Goal: Task Accomplishment & Management: Use online tool/utility

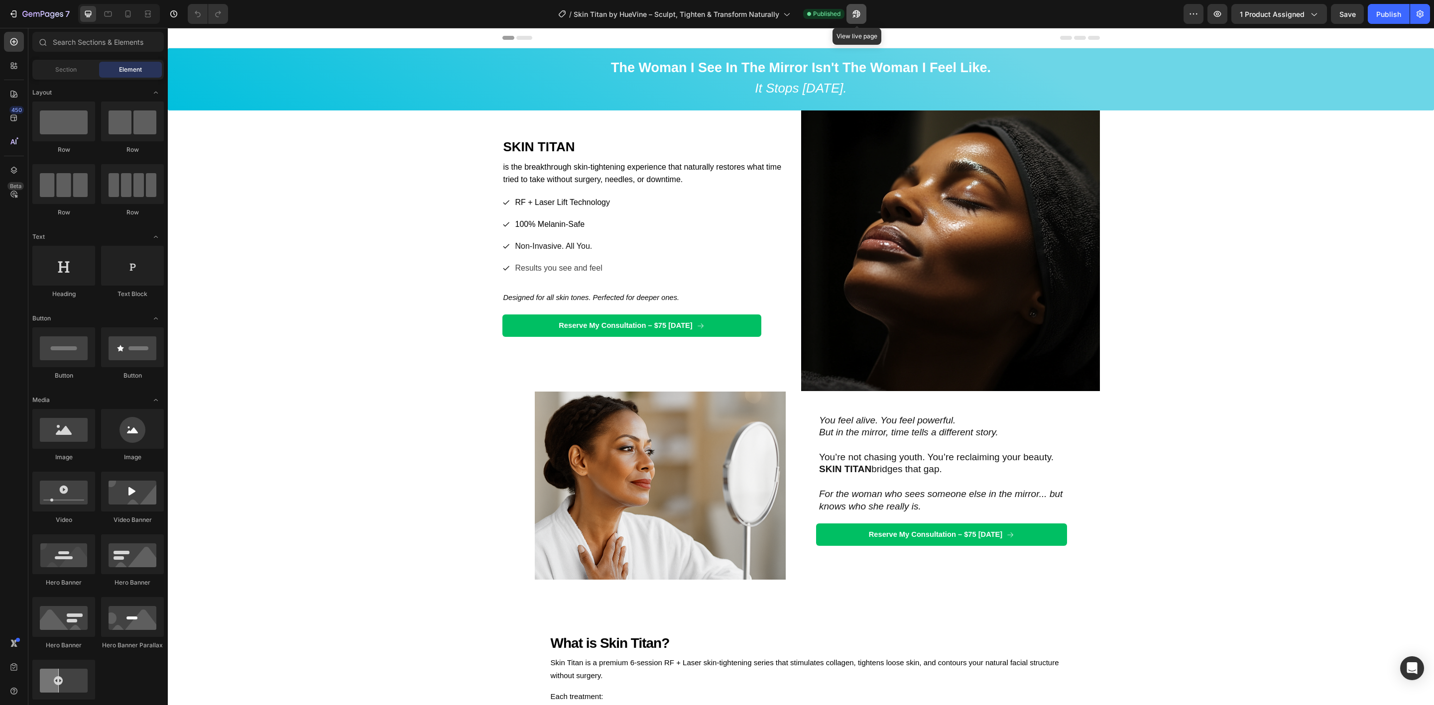
click at [856, 13] on icon "button" at bounding box center [856, 14] width 10 height 10
drag, startPoint x: 1239, startPoint y: 12, endPoint x: 1242, endPoint y: 19, distance: 8.0
drag, startPoint x: 1242, startPoint y: 19, endPoint x: 1287, endPoint y: 14, distance: 46.1
click at [1287, 14] on span "1 product assigned" at bounding box center [1272, 14] width 65 height 10
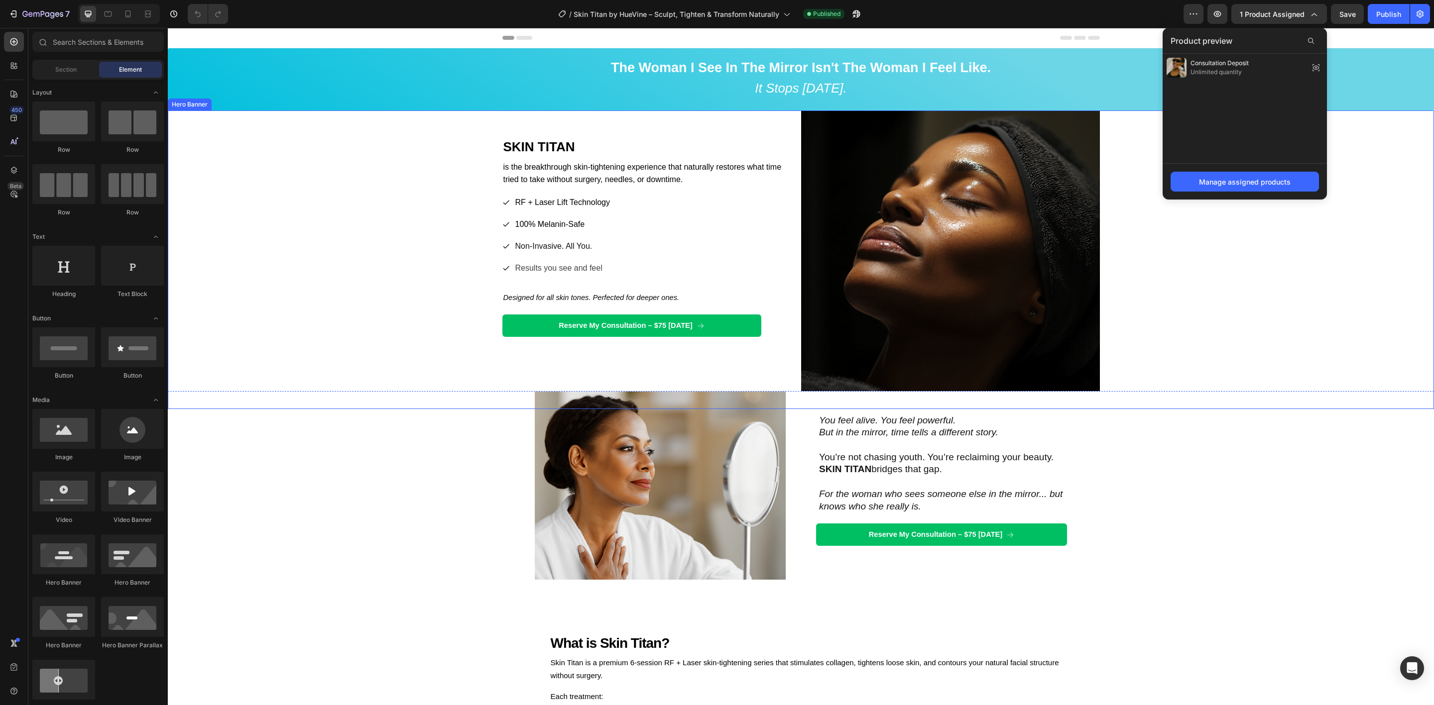
click at [1190, 322] on div "Background Image" at bounding box center [801, 260] width 1266 height 299
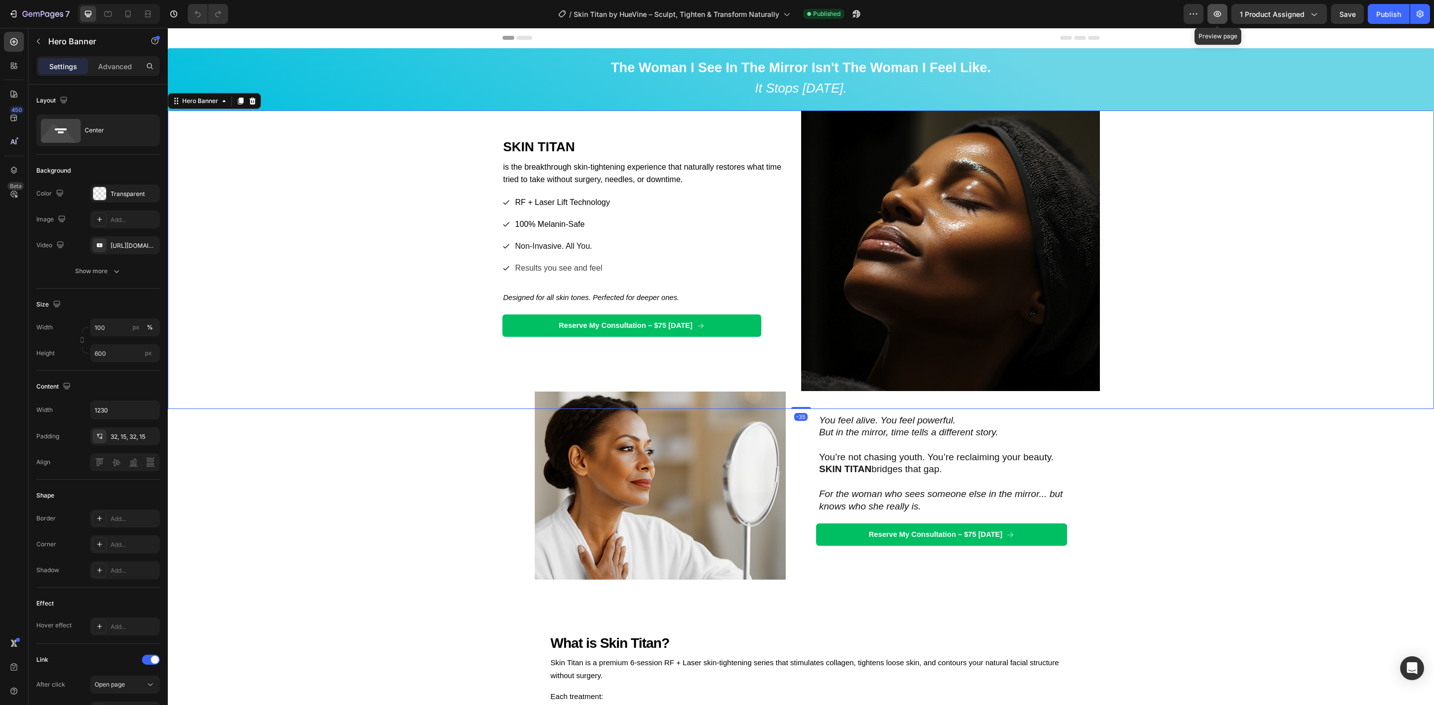
click at [1221, 12] on icon "button" at bounding box center [1217, 14] width 10 height 10
click at [853, 15] on icon "button" at bounding box center [856, 14] width 10 height 10
click at [1216, 13] on icon "button" at bounding box center [1217, 14] width 10 height 10
click at [50, 13] on icon "button" at bounding box center [42, 14] width 41 height 8
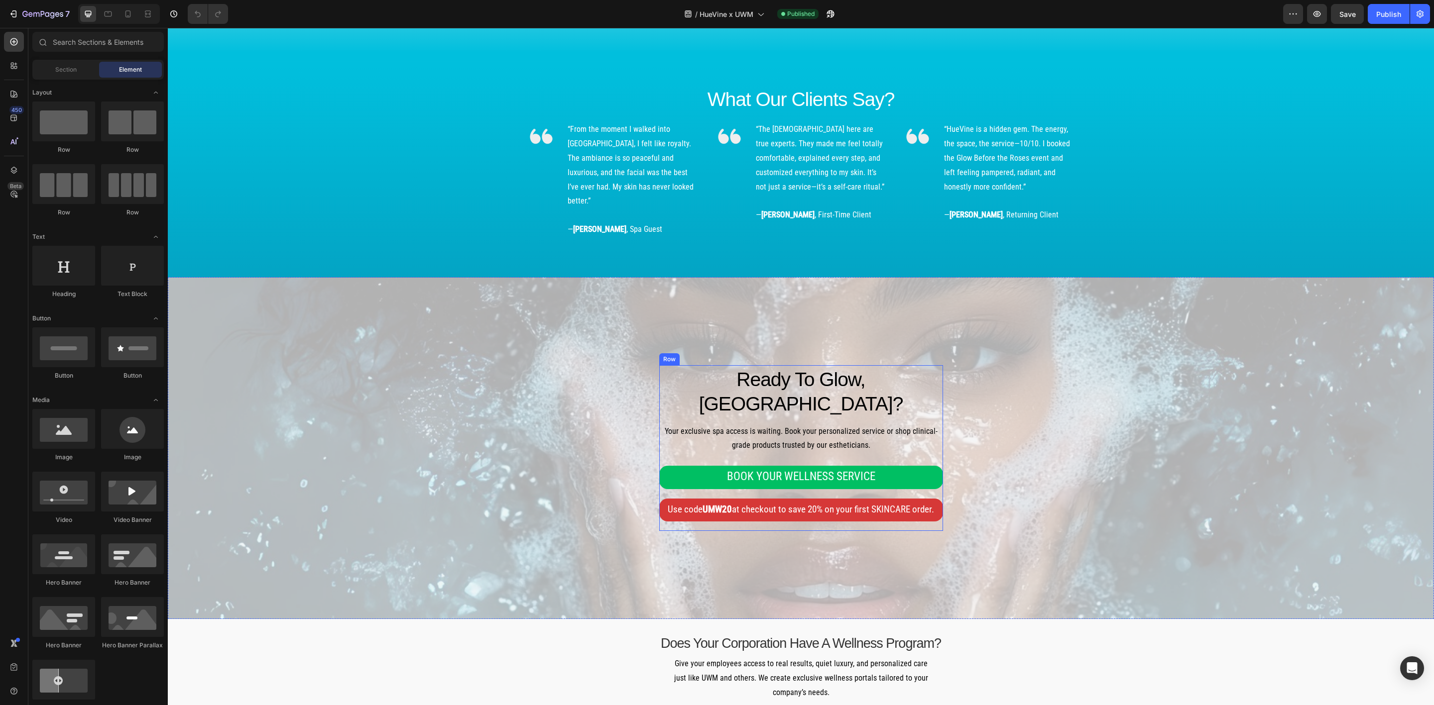
scroll to position [3979, 0]
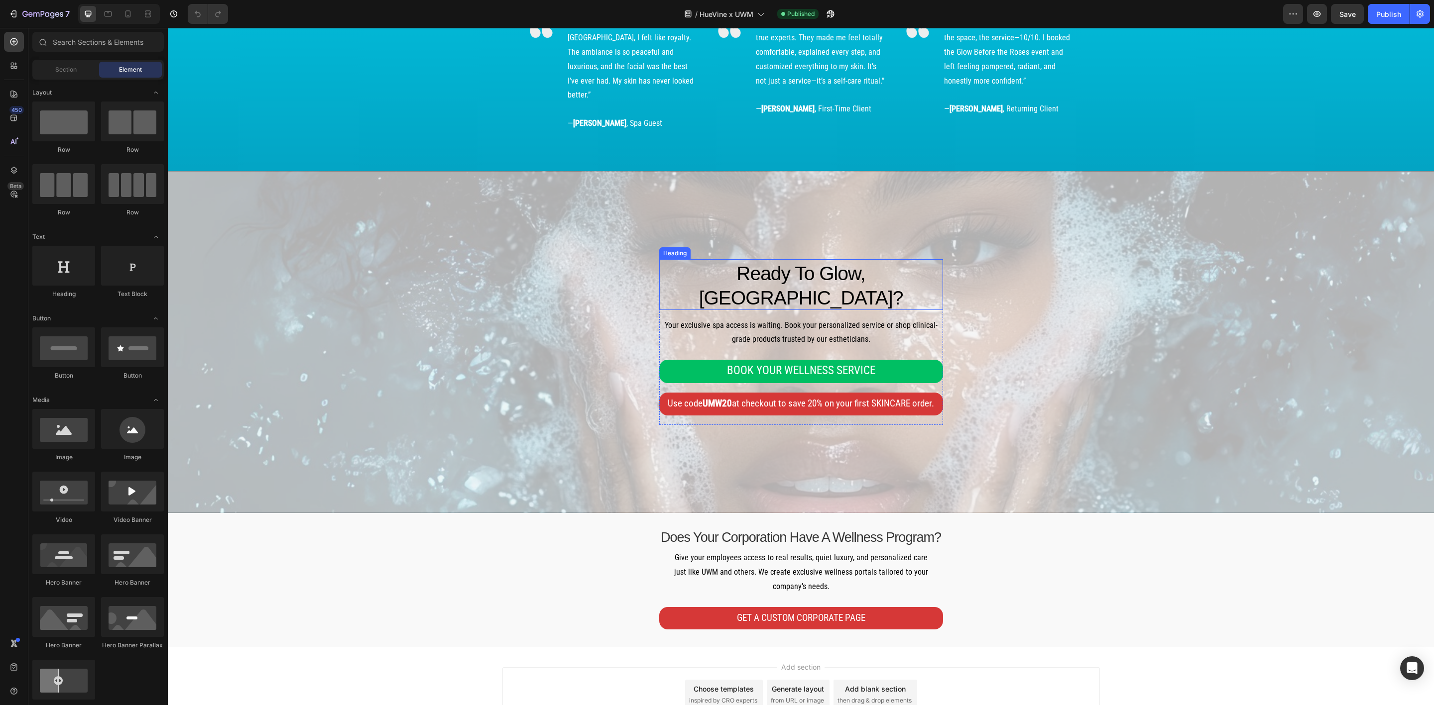
click at [869, 269] on span "Ready To Glow, [GEOGRAPHIC_DATA]?" at bounding box center [801, 286] width 204 height 46
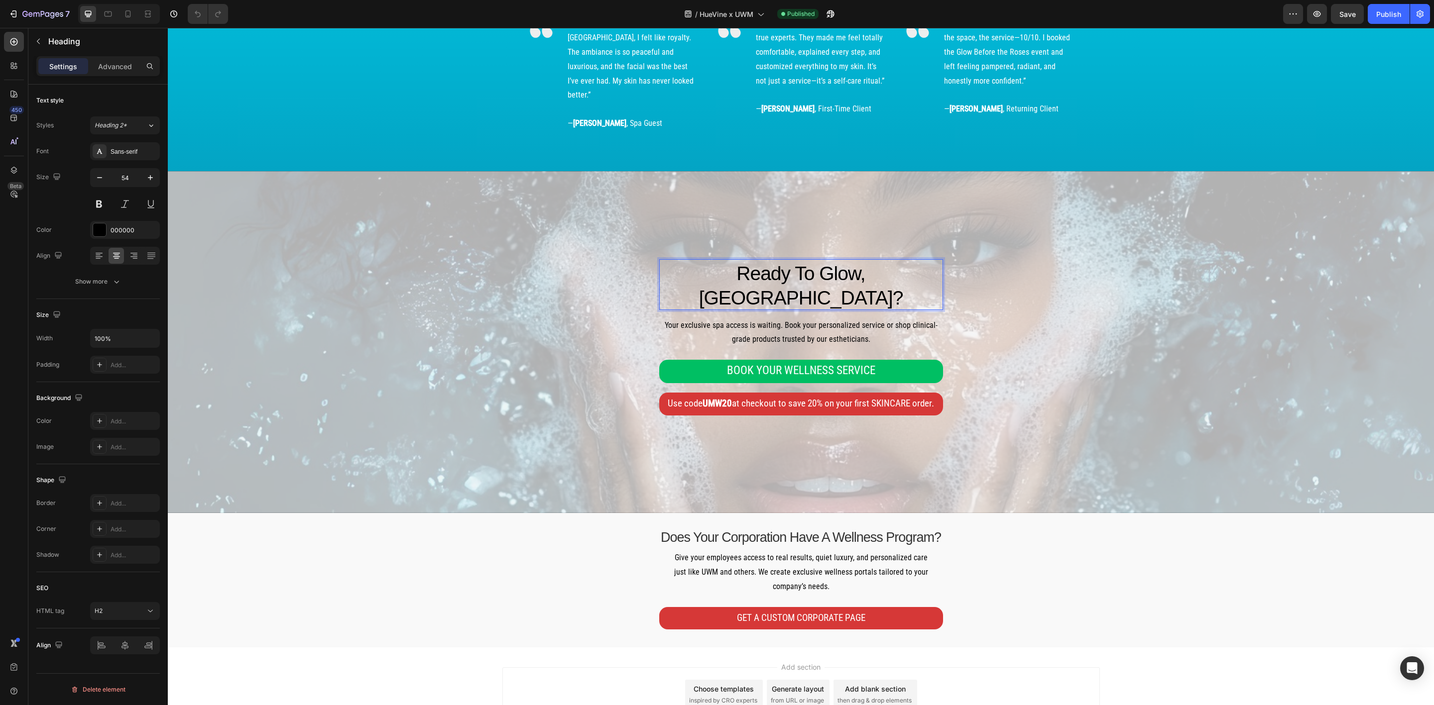
click at [876, 269] on span "Ready To Glow, [GEOGRAPHIC_DATA]?" at bounding box center [801, 286] width 204 height 46
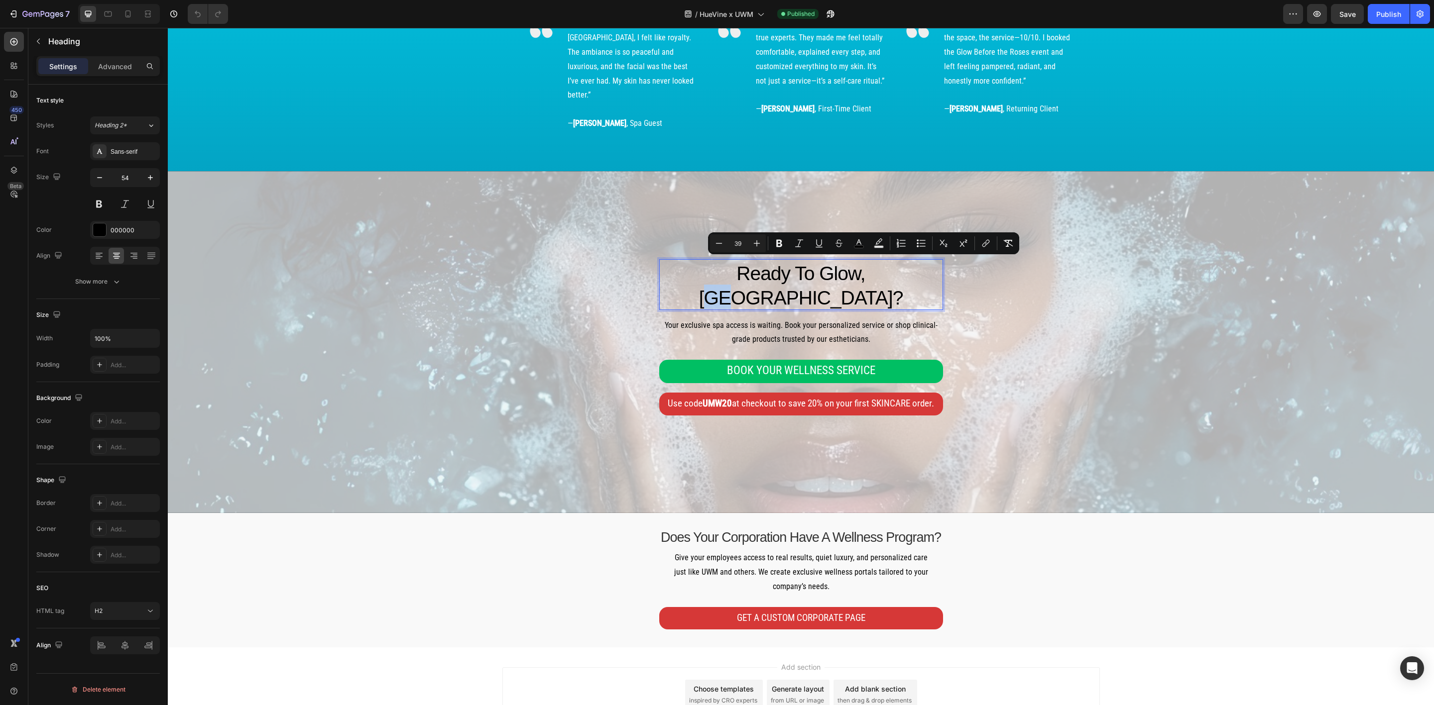
drag, startPoint x: 877, startPoint y: 269, endPoint x: 851, endPoint y: 269, distance: 25.4
click at [851, 269] on span "Ready To Glow, [GEOGRAPHIC_DATA]?" at bounding box center [801, 286] width 204 height 46
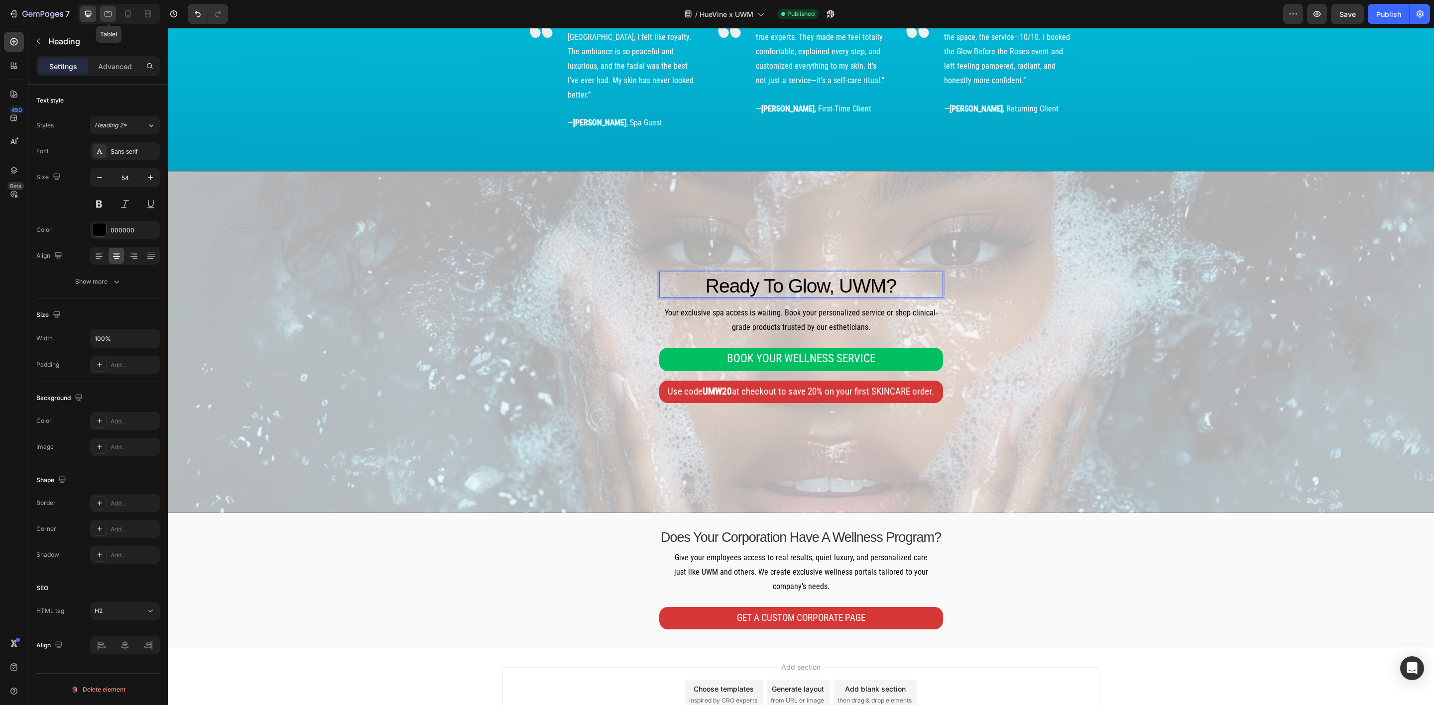
click at [106, 14] on icon at bounding box center [108, 14] width 10 height 10
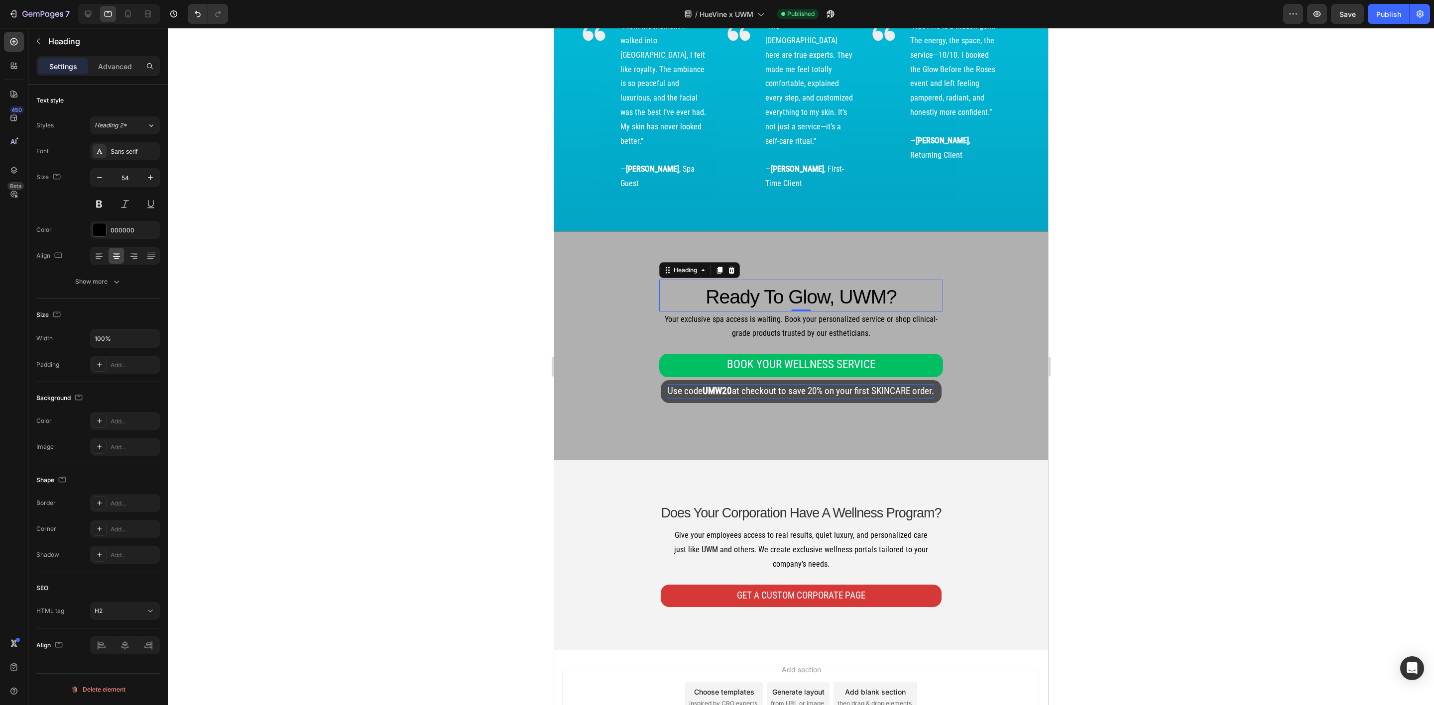
scroll to position [4018, 0]
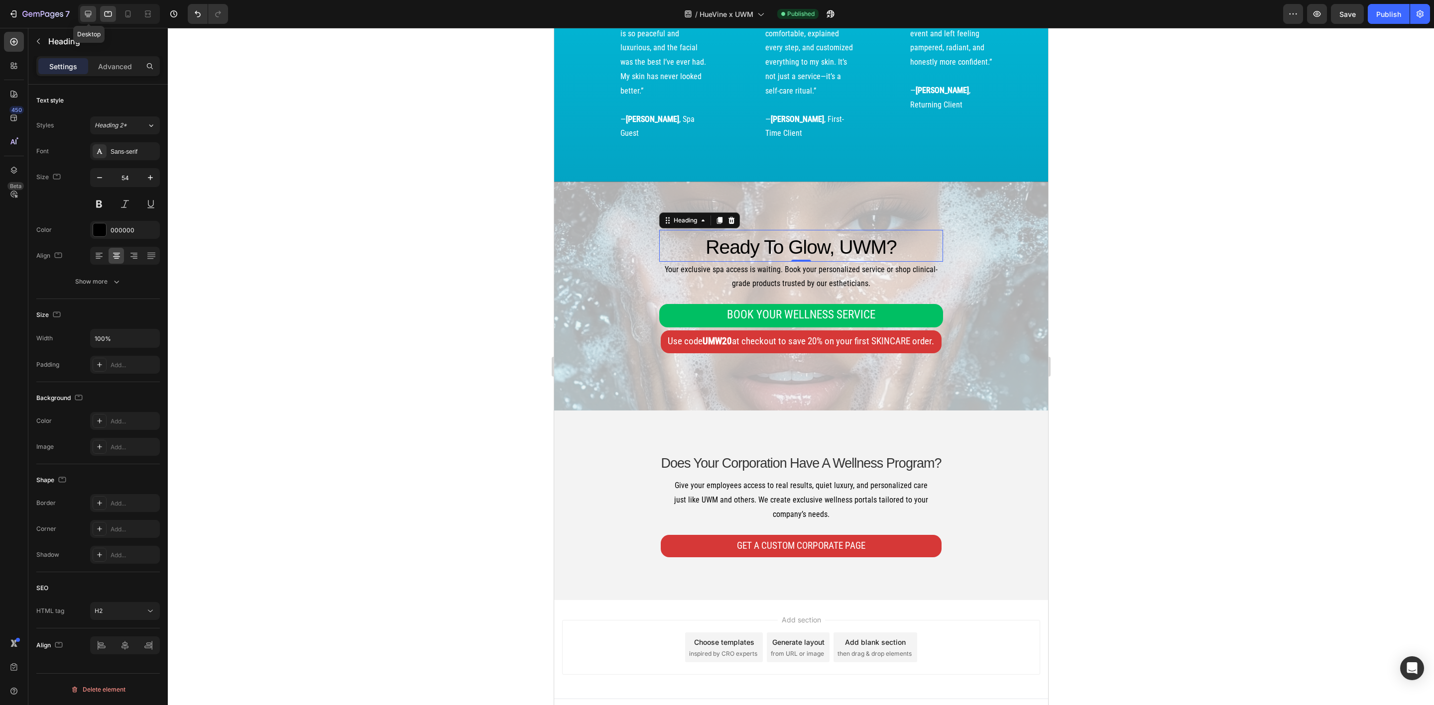
click at [91, 12] on icon at bounding box center [88, 14] width 10 height 10
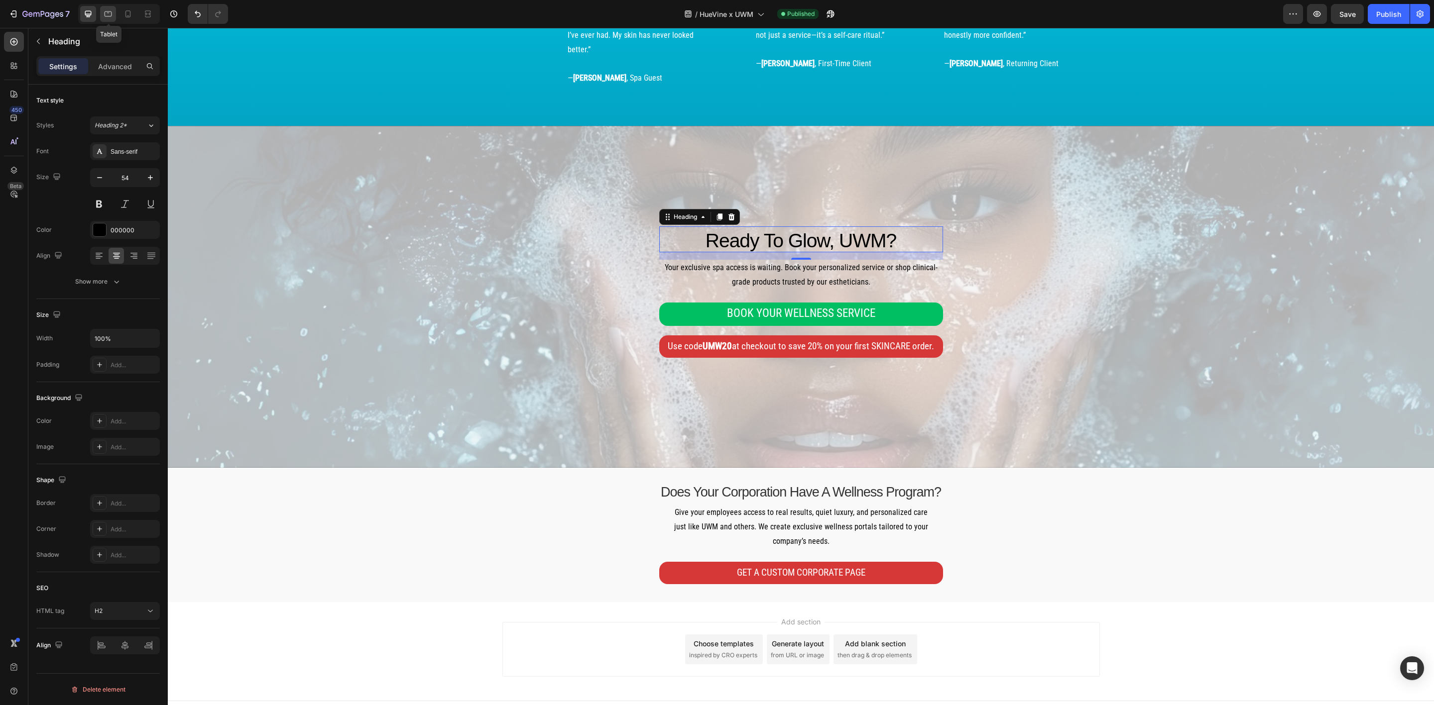
click at [113, 12] on icon at bounding box center [108, 14] width 10 height 10
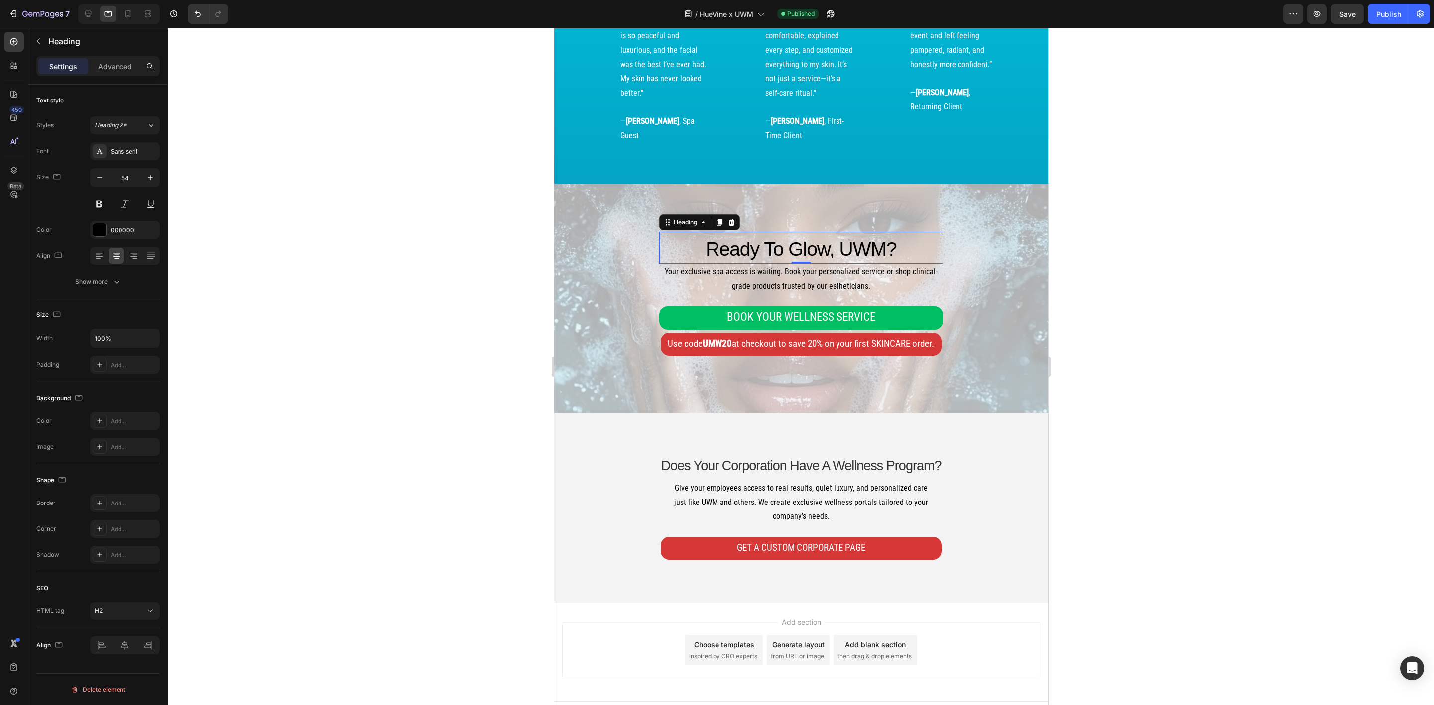
scroll to position [4015, 0]
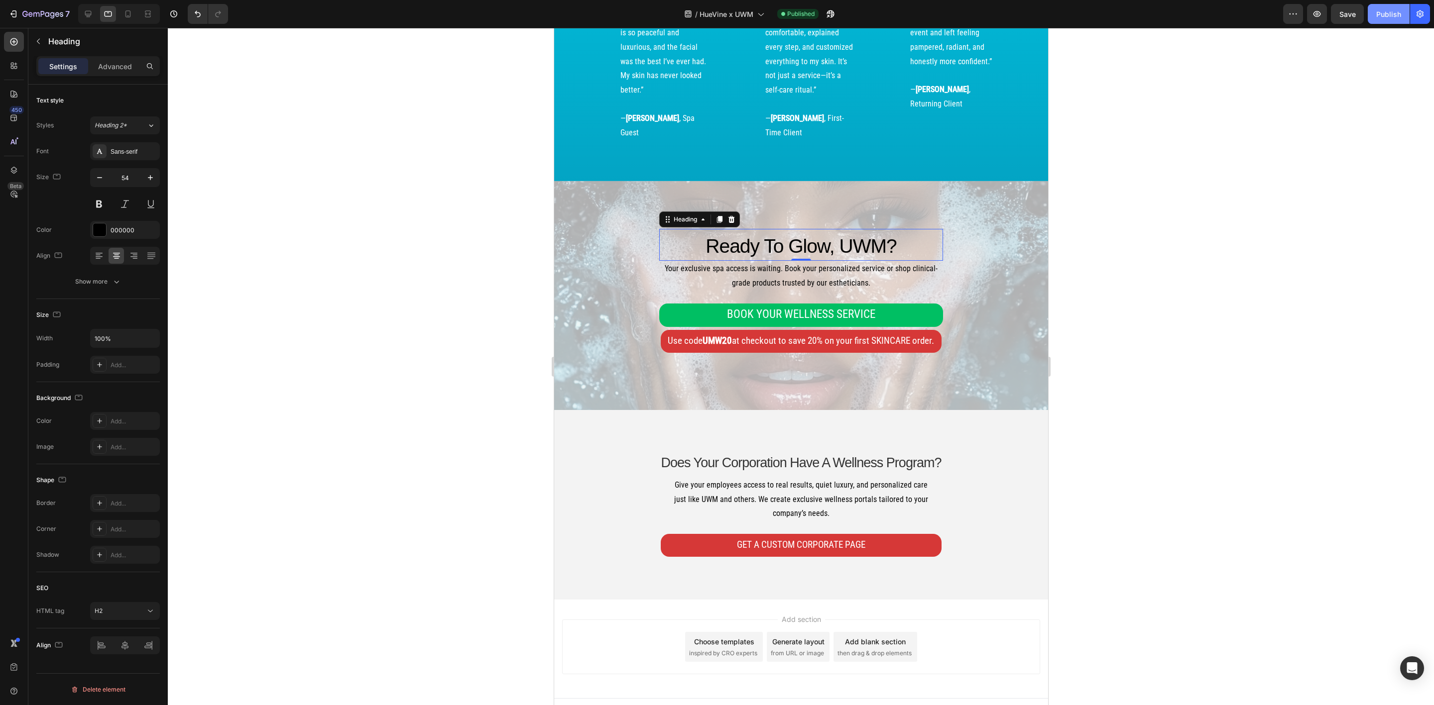
click at [1387, 17] on div "Publish" at bounding box center [1388, 14] width 25 height 10
click at [83, 15] on div at bounding box center [88, 14] width 16 height 16
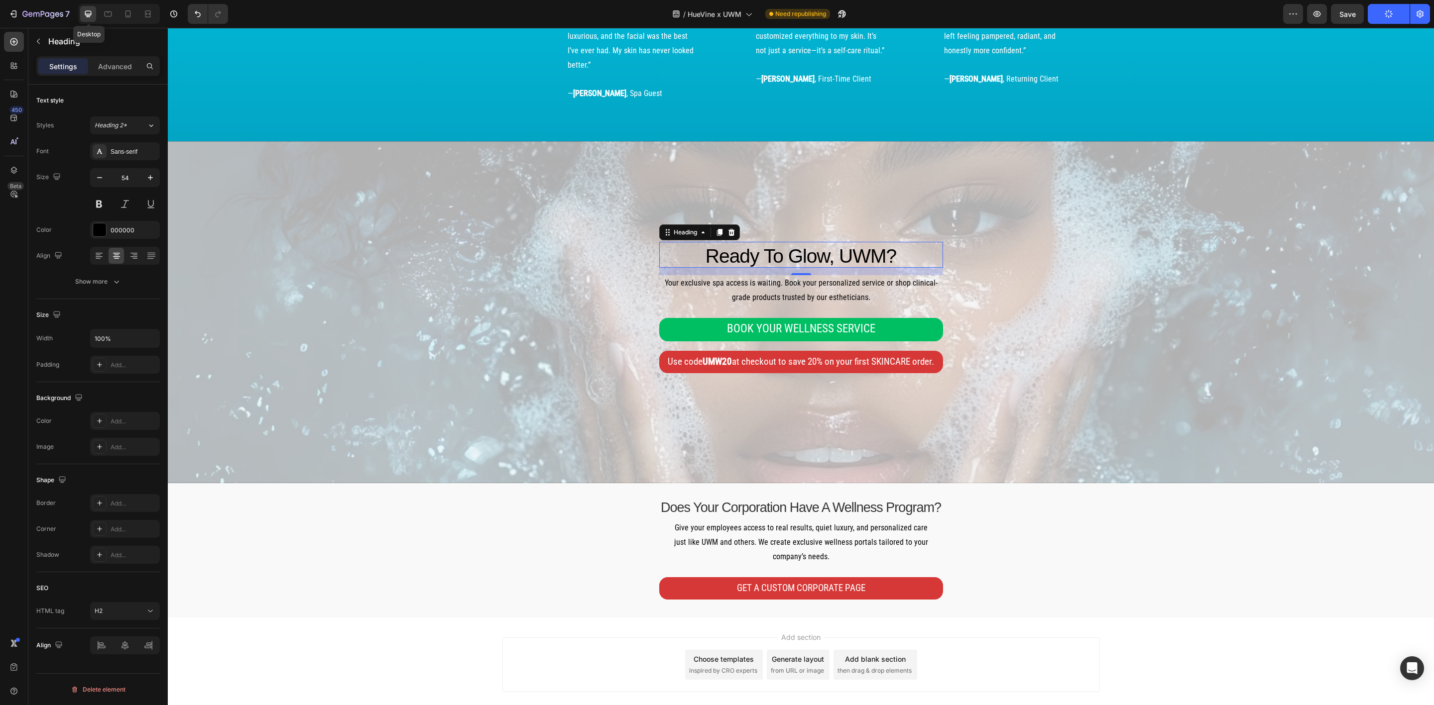
scroll to position [4011, 0]
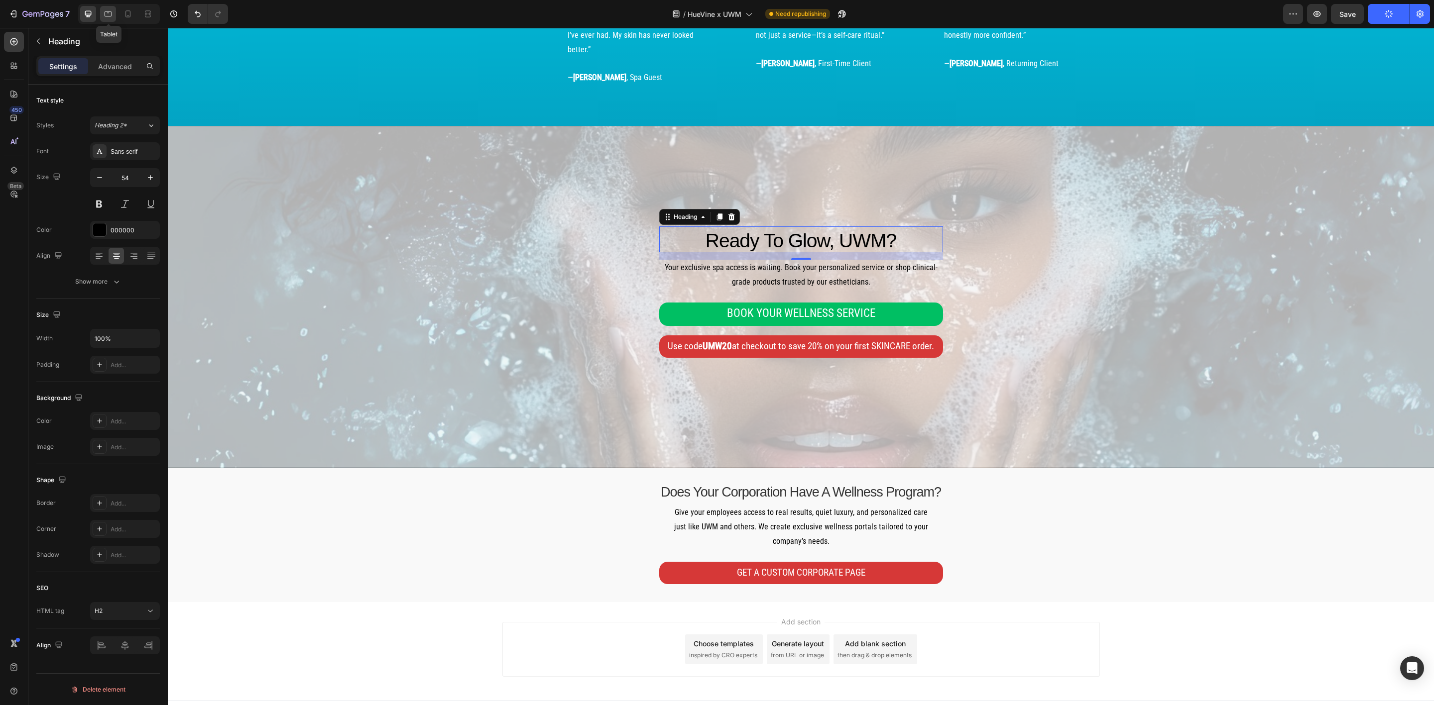
click at [108, 13] on icon at bounding box center [108, 14] width 10 height 10
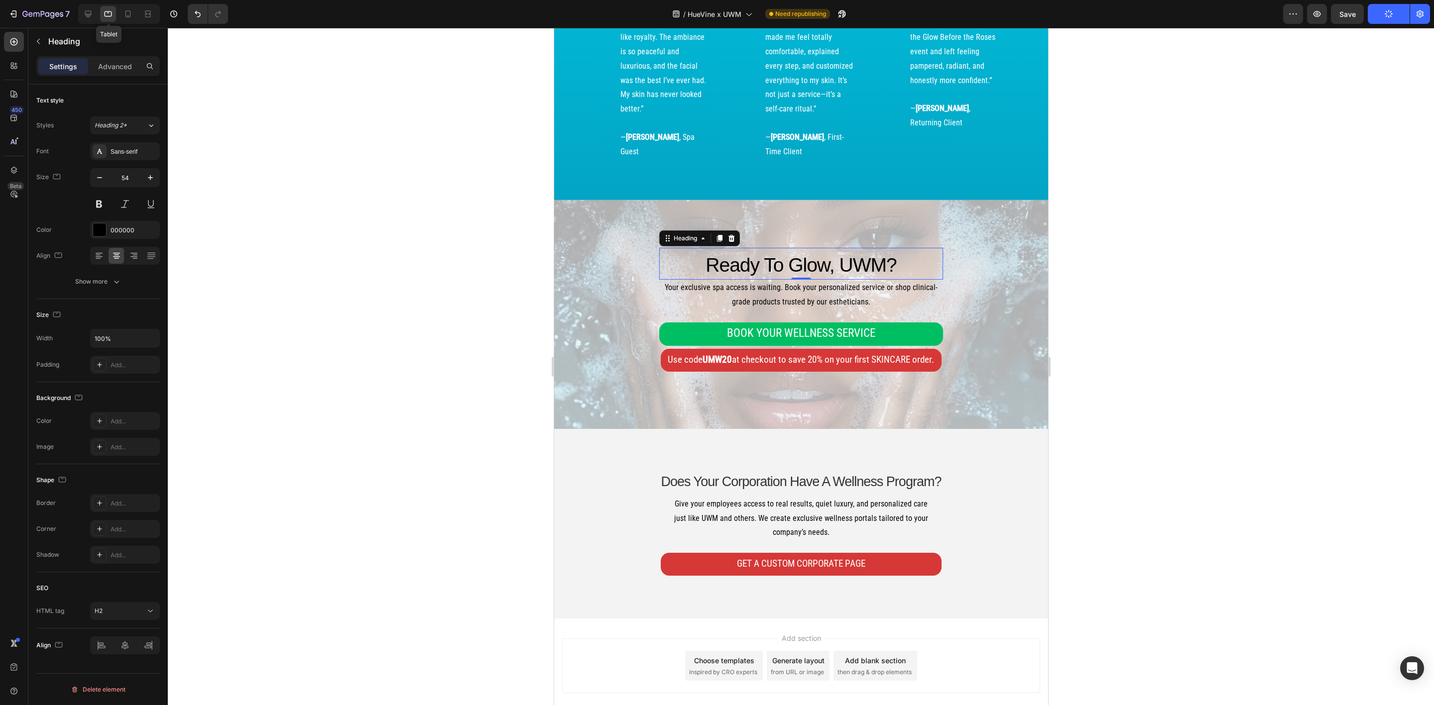
scroll to position [4015, 0]
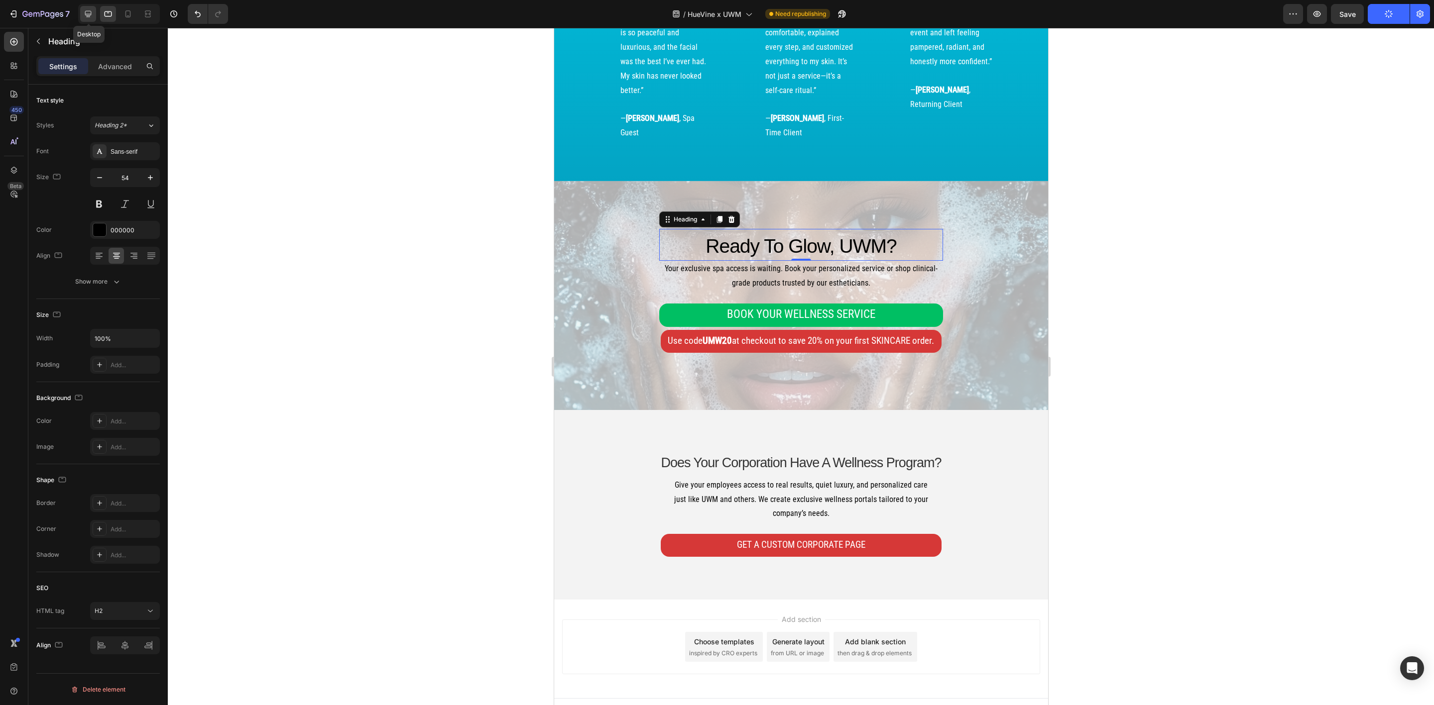
click at [87, 13] on icon at bounding box center [88, 14] width 10 height 10
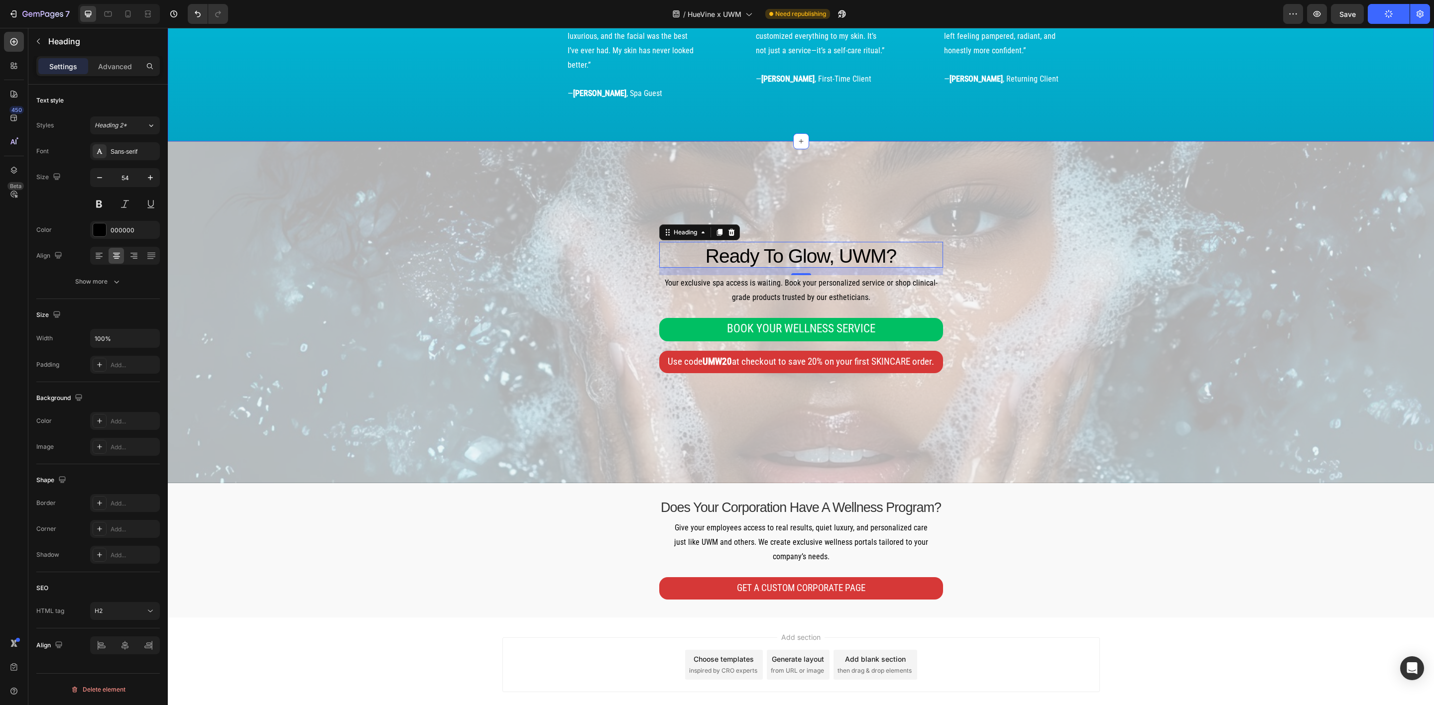
scroll to position [4011, 0]
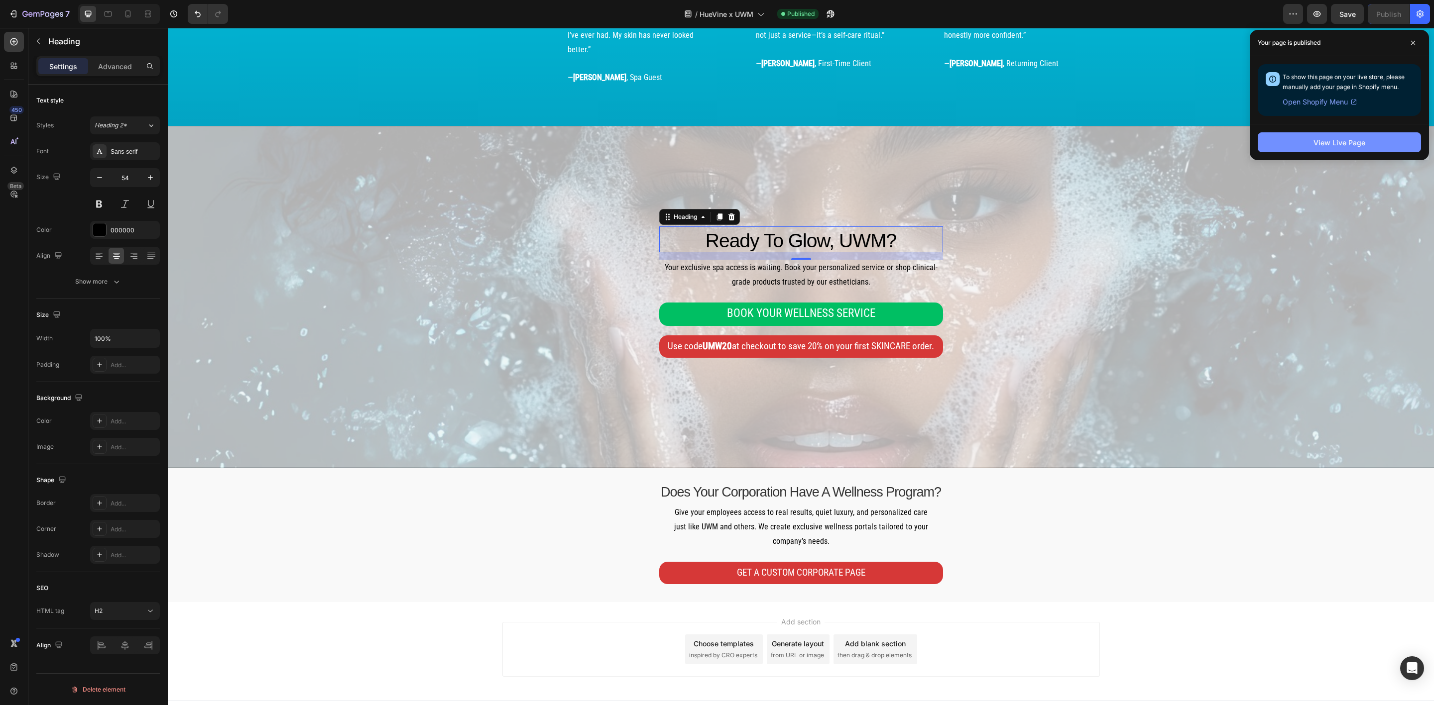
click at [1285, 138] on button "View Live Page" at bounding box center [1339, 142] width 163 height 20
